Goal: Transaction & Acquisition: Book appointment/travel/reservation

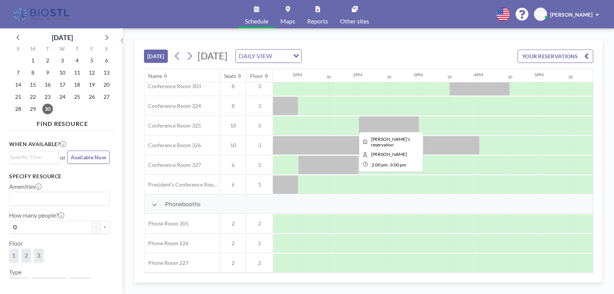
scroll to position [266, 761]
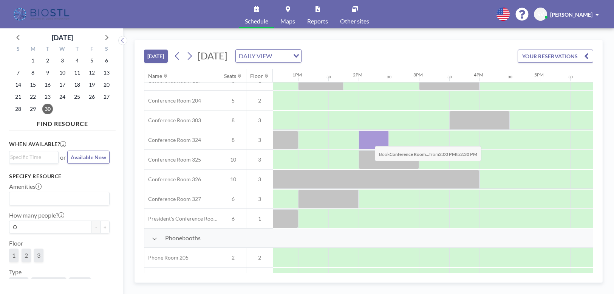
click at [369, 140] on div at bounding box center [374, 139] width 30 height 19
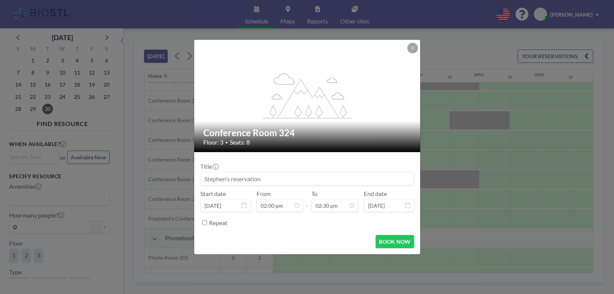
click at [321, 178] on input at bounding box center [307, 178] width 213 height 13
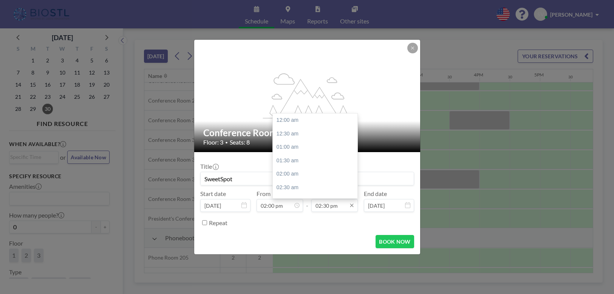
scroll to position [390, 0]
type input "SweetSpot"
click at [336, 206] on input "02:30 pm" at bounding box center [334, 205] width 46 height 13
click at [285, 131] on div "03:00 pm" at bounding box center [317, 134] width 88 height 14
type input "03:00 pm"
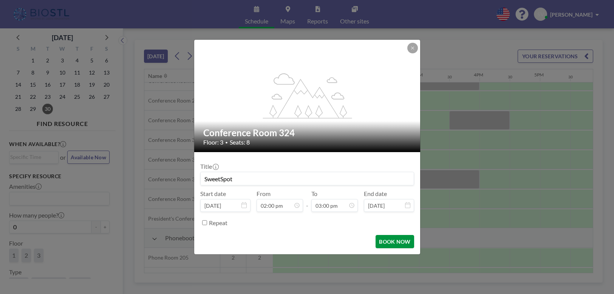
click at [397, 241] on button "BOOK NOW" at bounding box center [395, 241] width 38 height 13
